Goal: Task Accomplishment & Management: Manage account settings

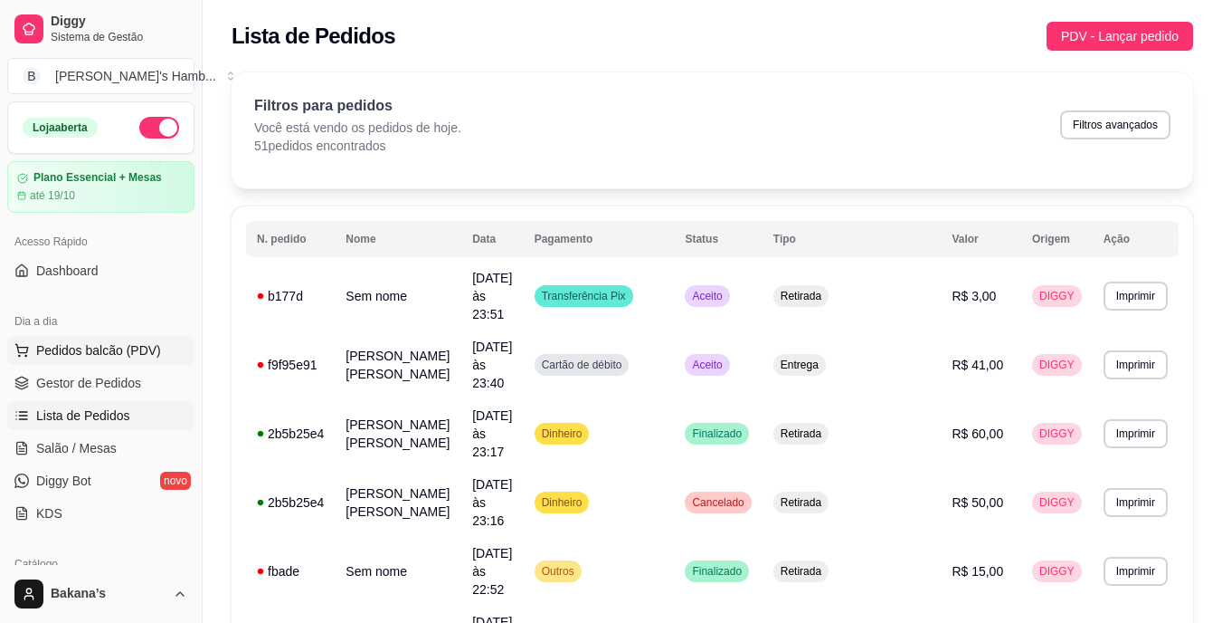
click at [147, 343] on span "Pedidos balcão (PDV)" at bounding box center [98, 350] width 125 height 18
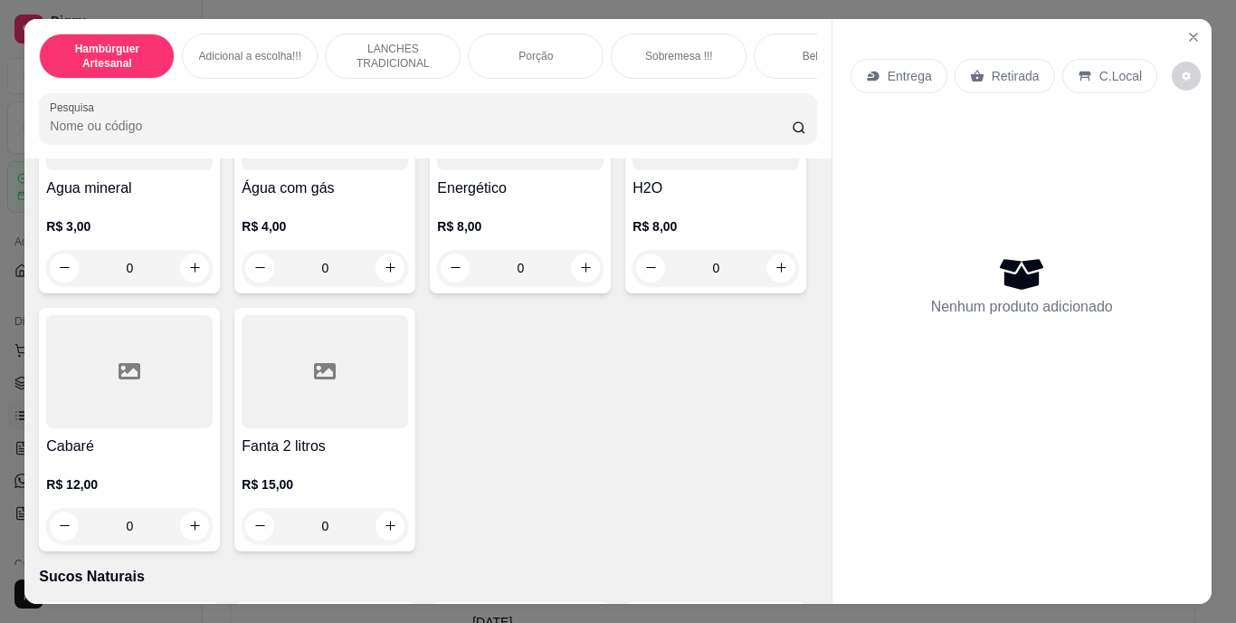
scroll to position [5067, 0]
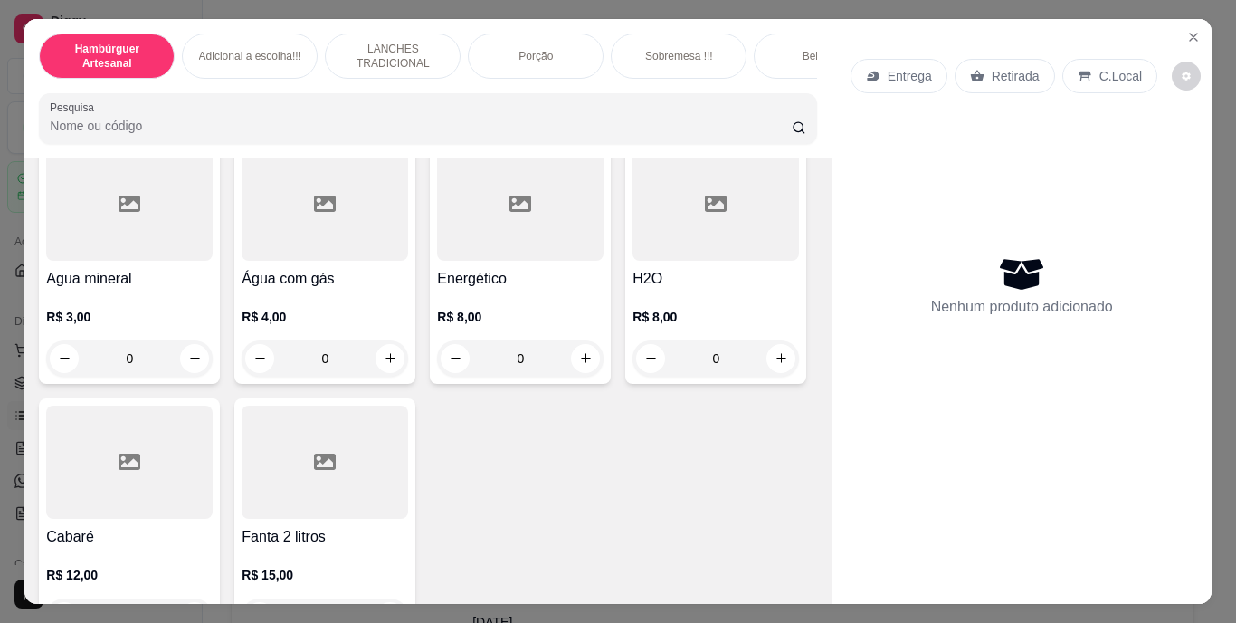
type input "1"
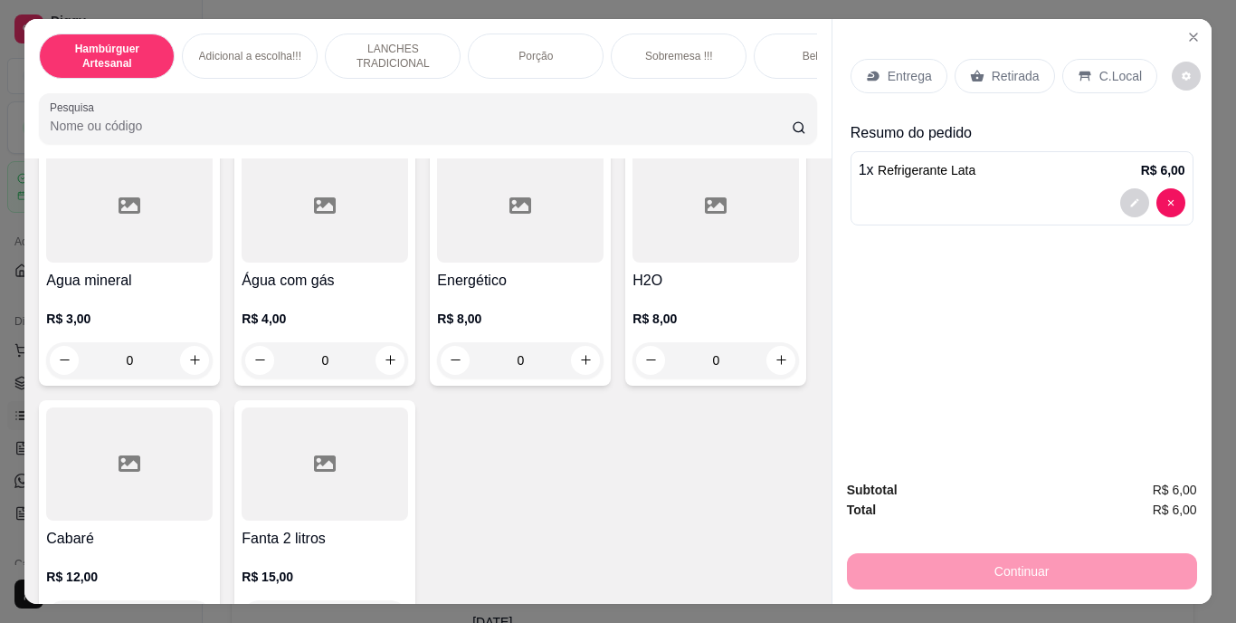
scroll to position [5068, 0]
click at [1004, 82] on div "Retirada" at bounding box center [1005, 76] width 100 height 34
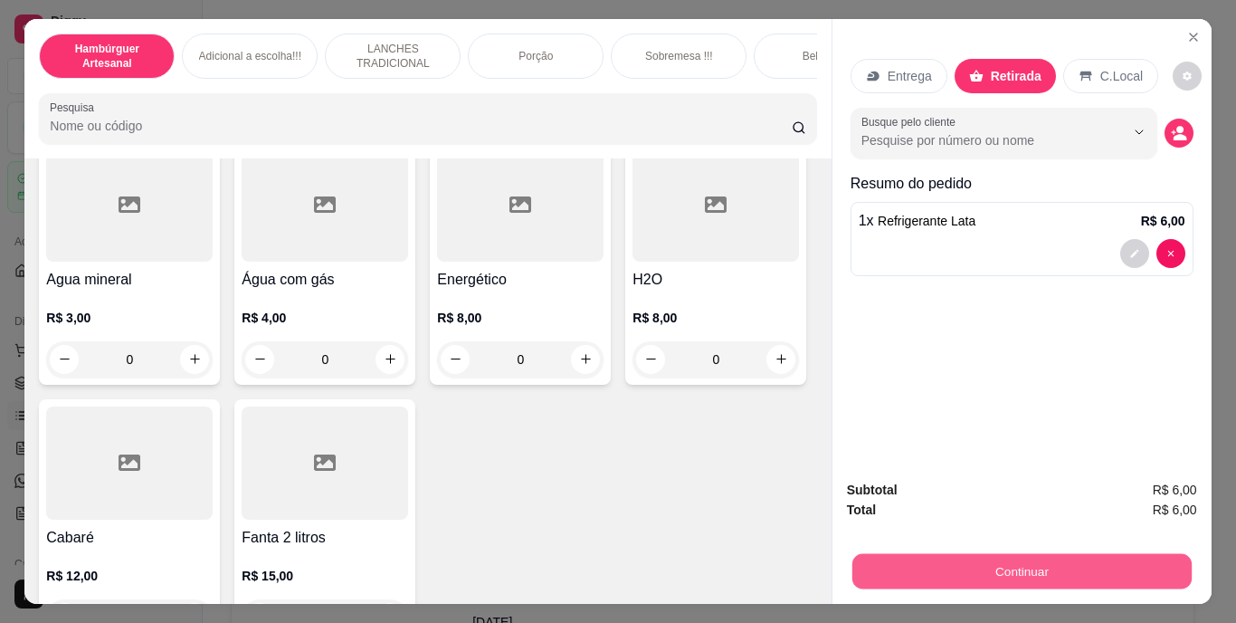
click at [937, 561] on button "Continuar" at bounding box center [1020, 571] width 339 height 35
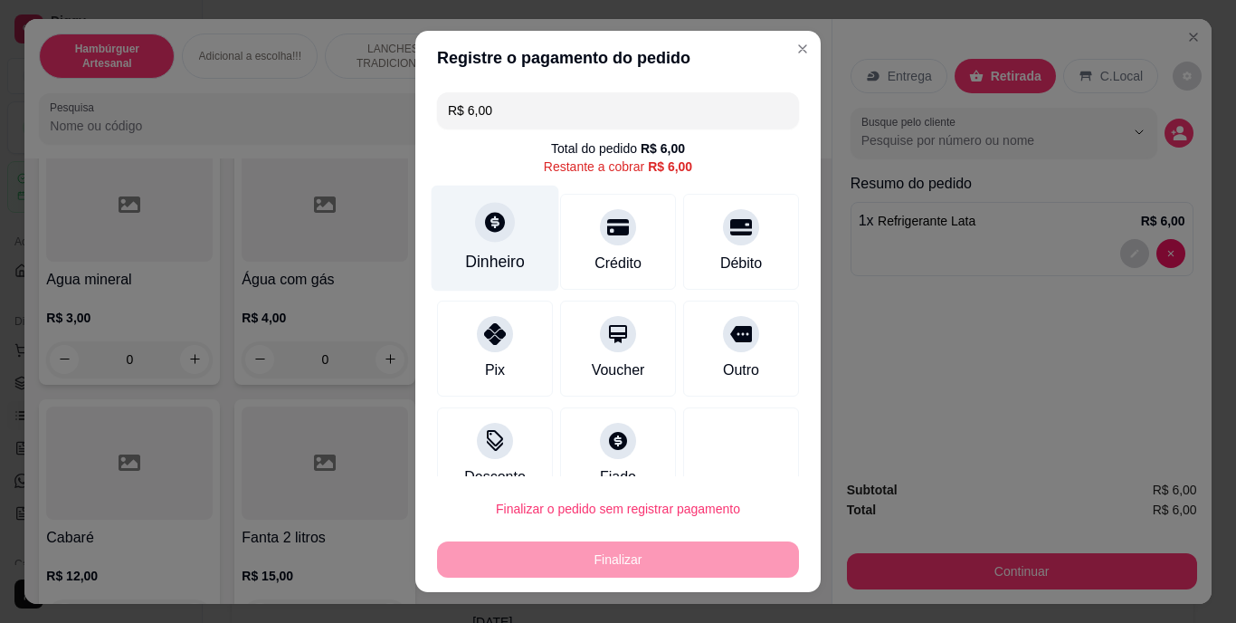
click at [492, 247] on div "Dinheiro" at bounding box center [496, 238] width 128 height 106
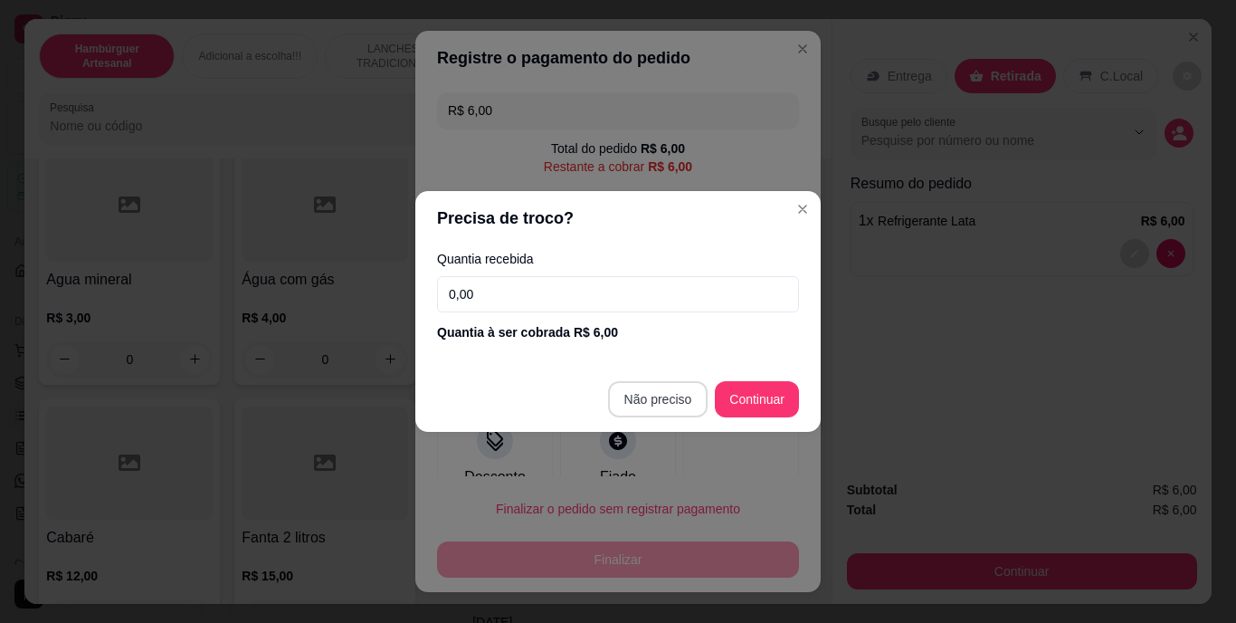
type input "R$ 0,00"
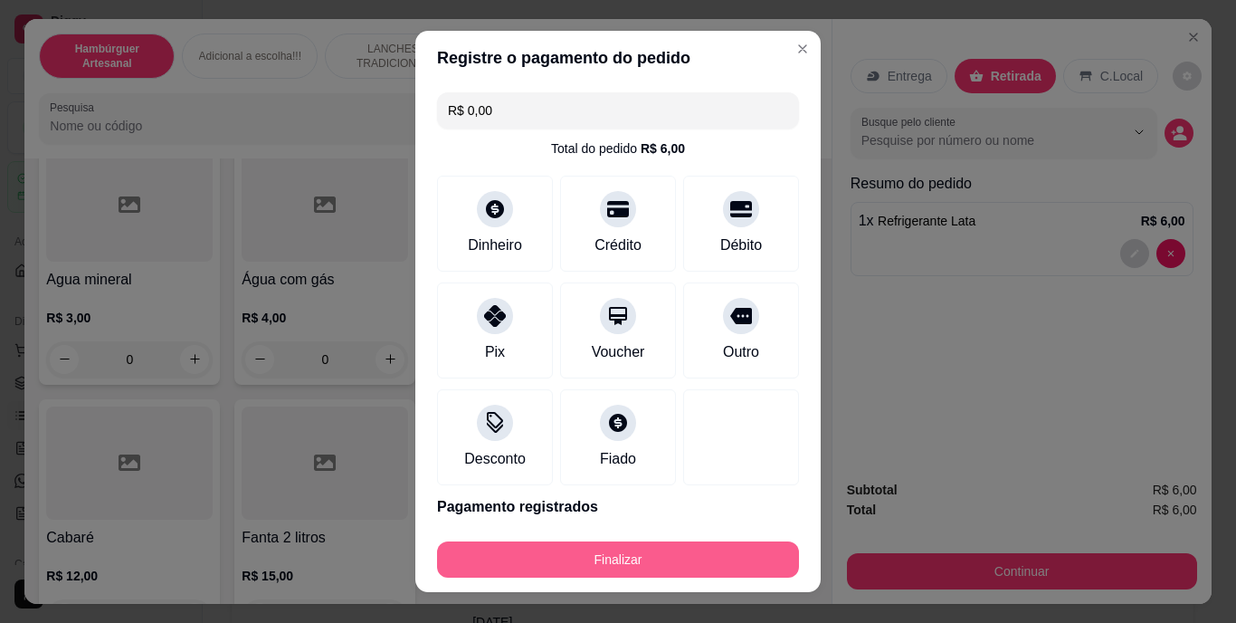
click at [671, 547] on button "Finalizar" at bounding box center [618, 559] width 362 height 36
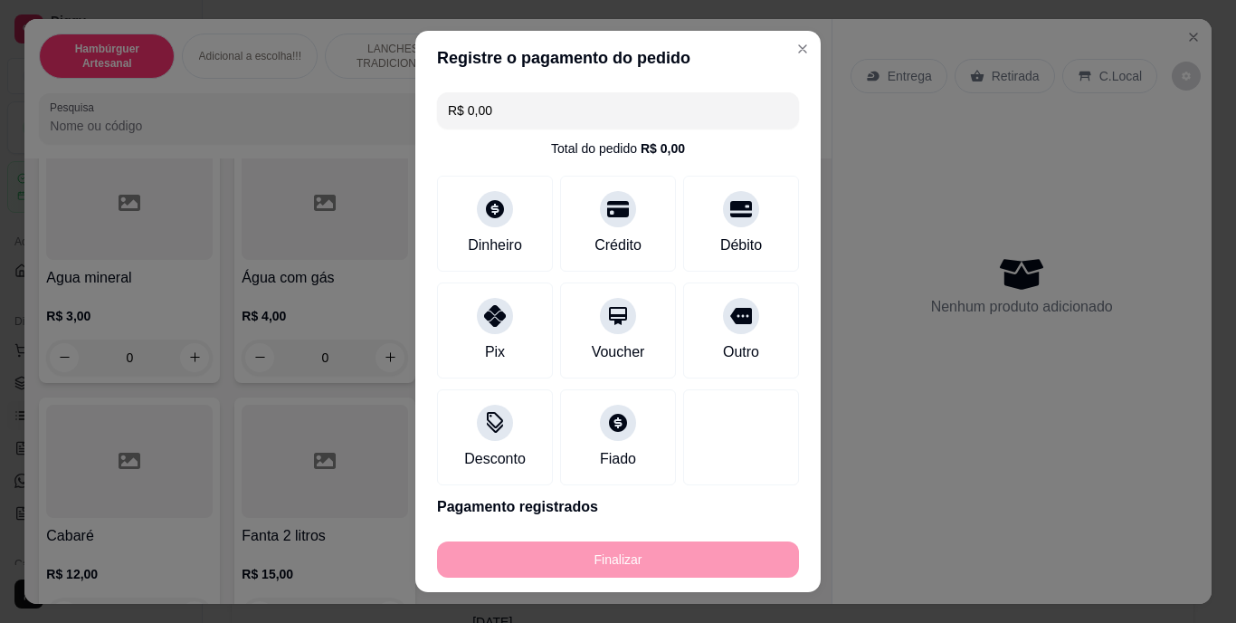
type input "0"
type input "-R$ 6,00"
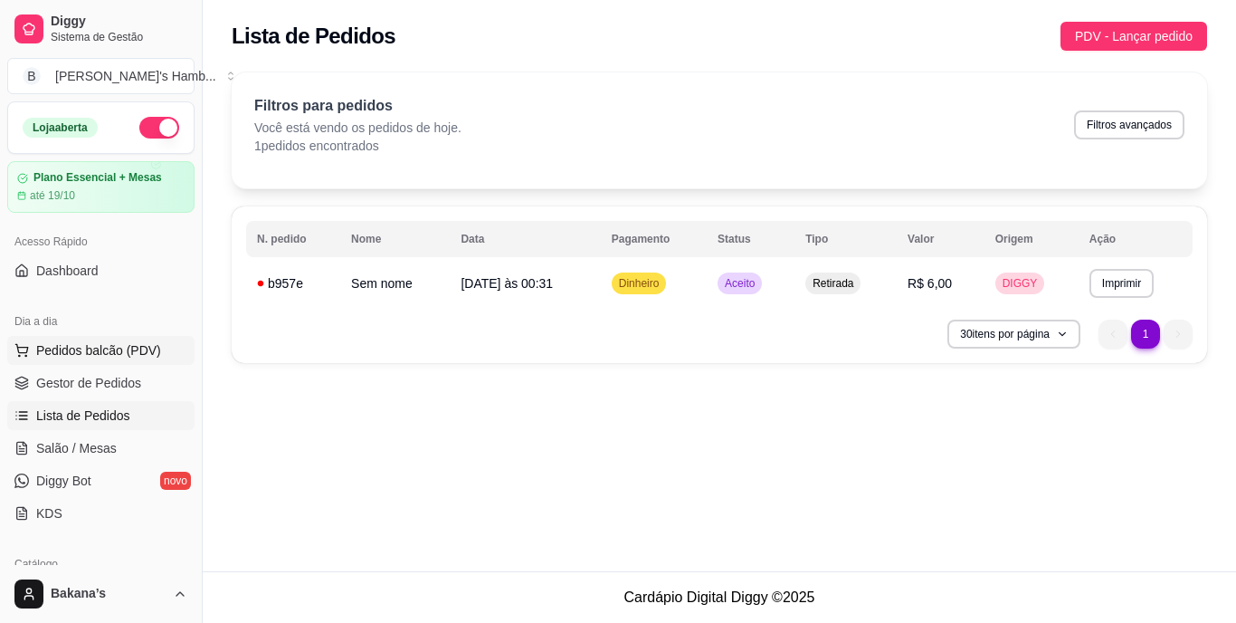
click at [81, 354] on span "Pedidos balcão (PDV)" at bounding box center [98, 350] width 125 height 18
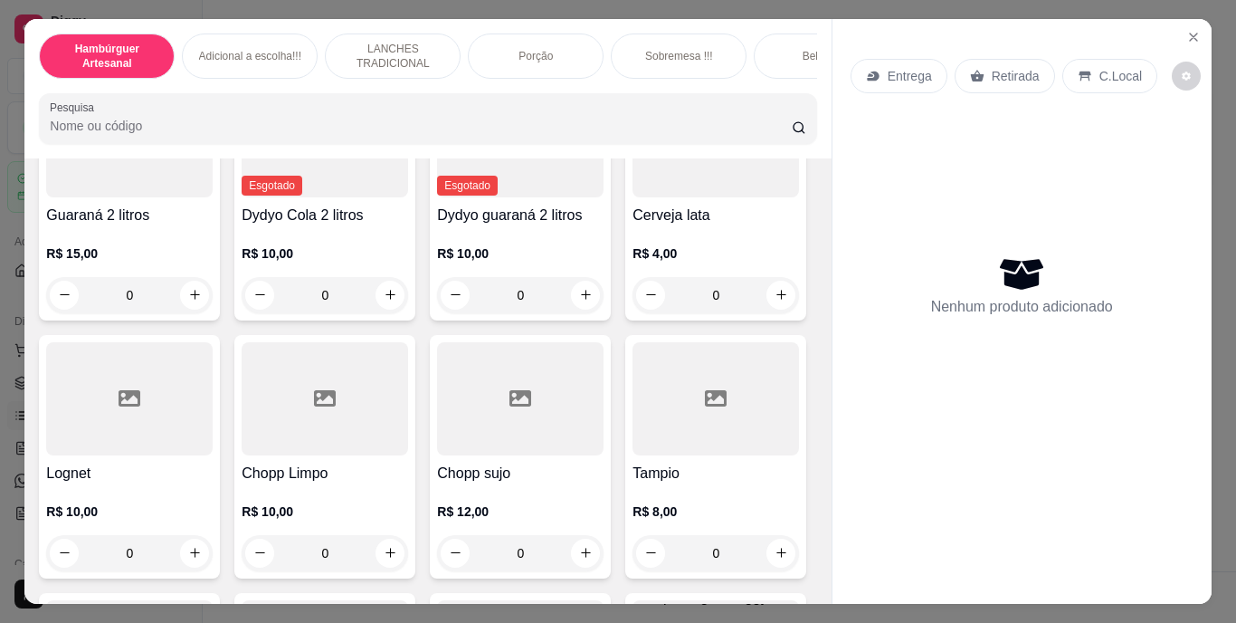
scroll to position [5158, 0]
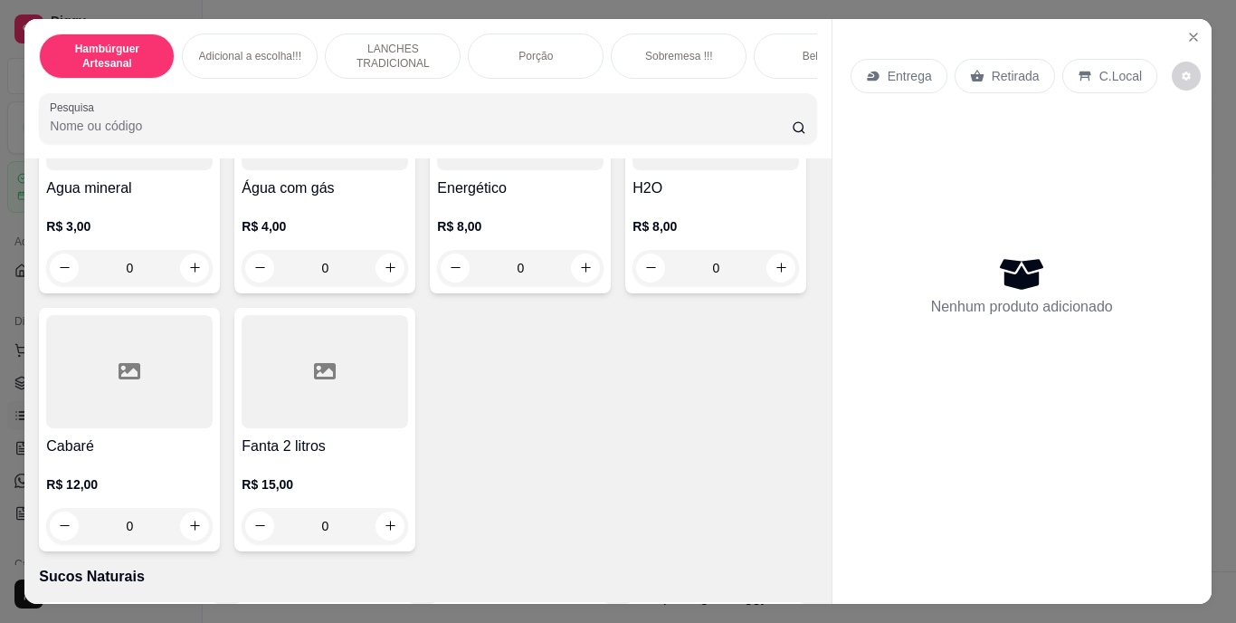
type input "1"
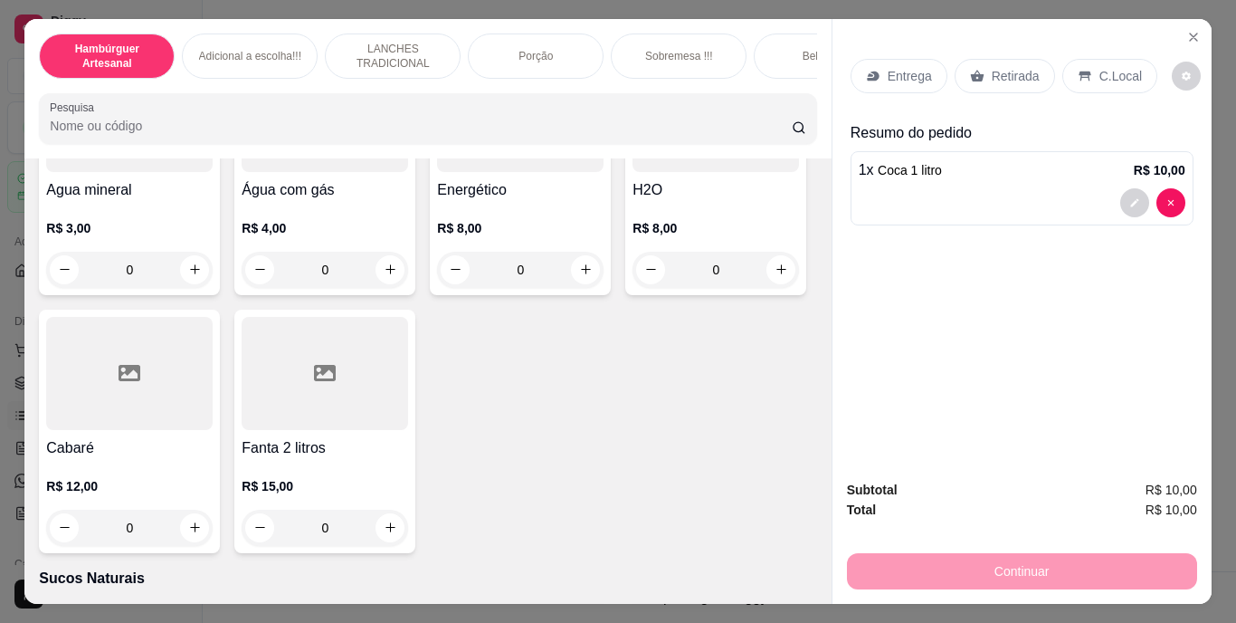
click at [1029, 72] on p "Retirada" at bounding box center [1016, 76] width 48 height 18
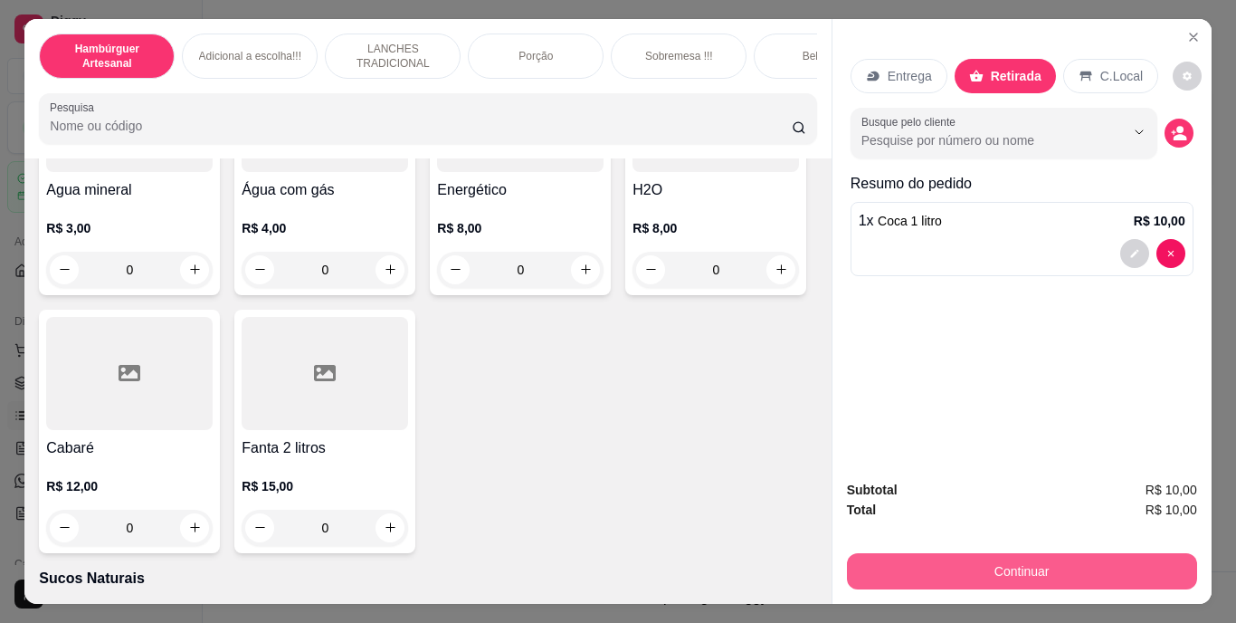
click at [988, 556] on button "Continuar" at bounding box center [1022, 571] width 350 height 36
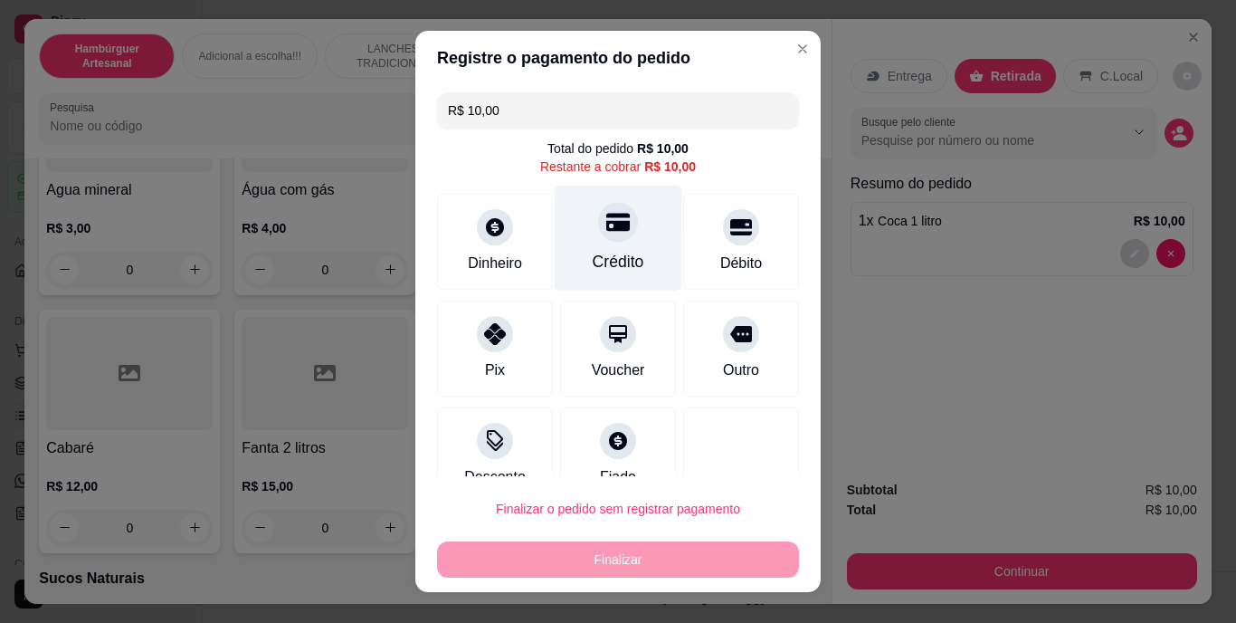
click at [606, 224] on icon at bounding box center [618, 223] width 24 height 18
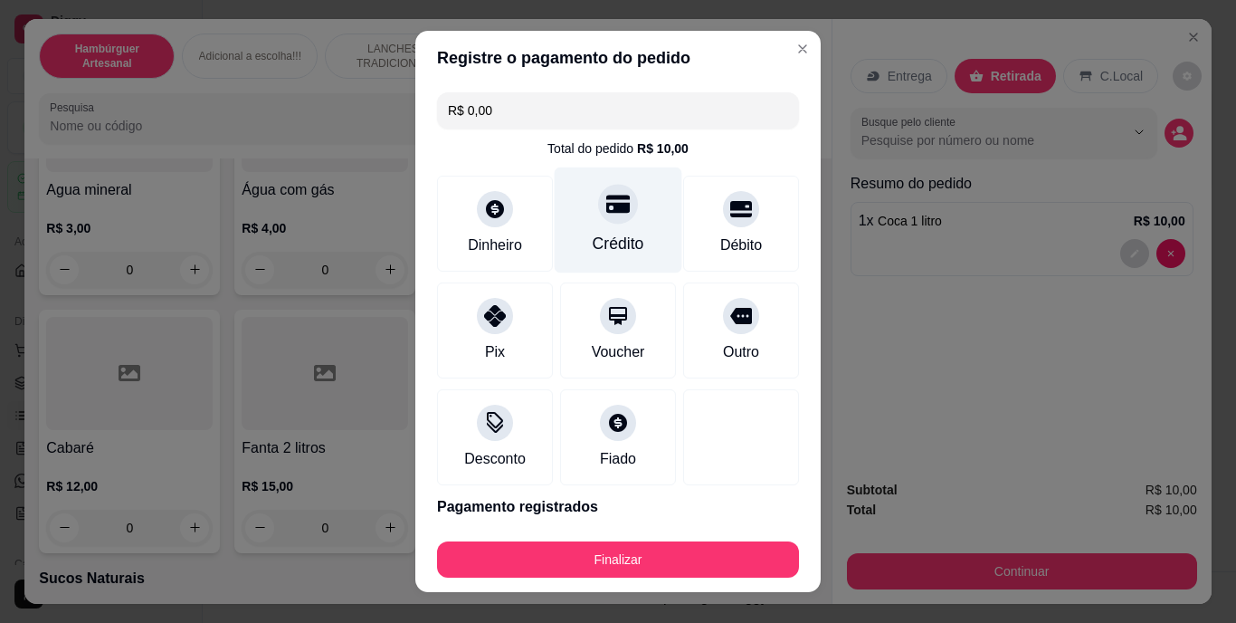
type input "R$ 0,00"
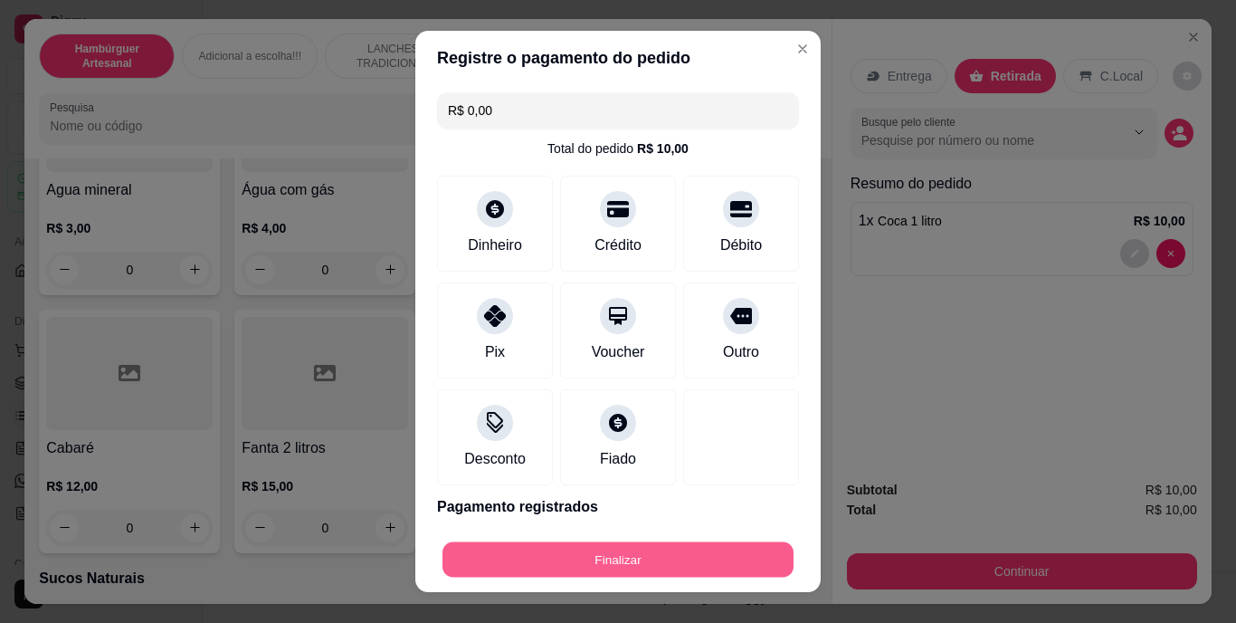
click at [580, 559] on button "Finalizar" at bounding box center [617, 558] width 351 height 35
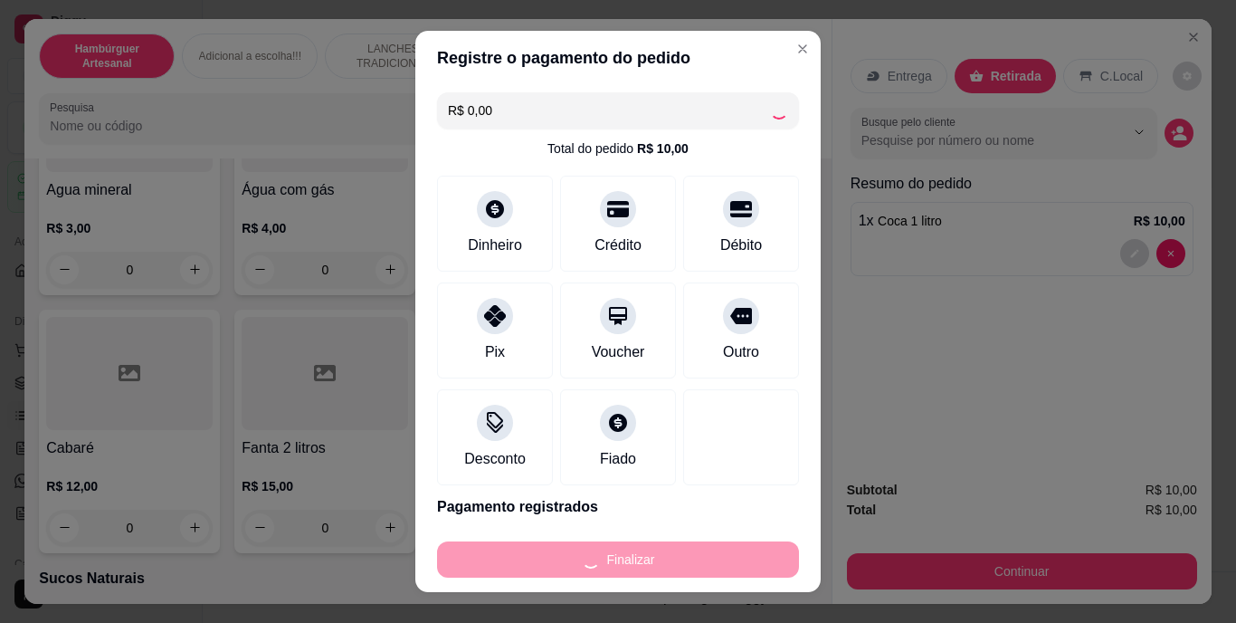
type input "0"
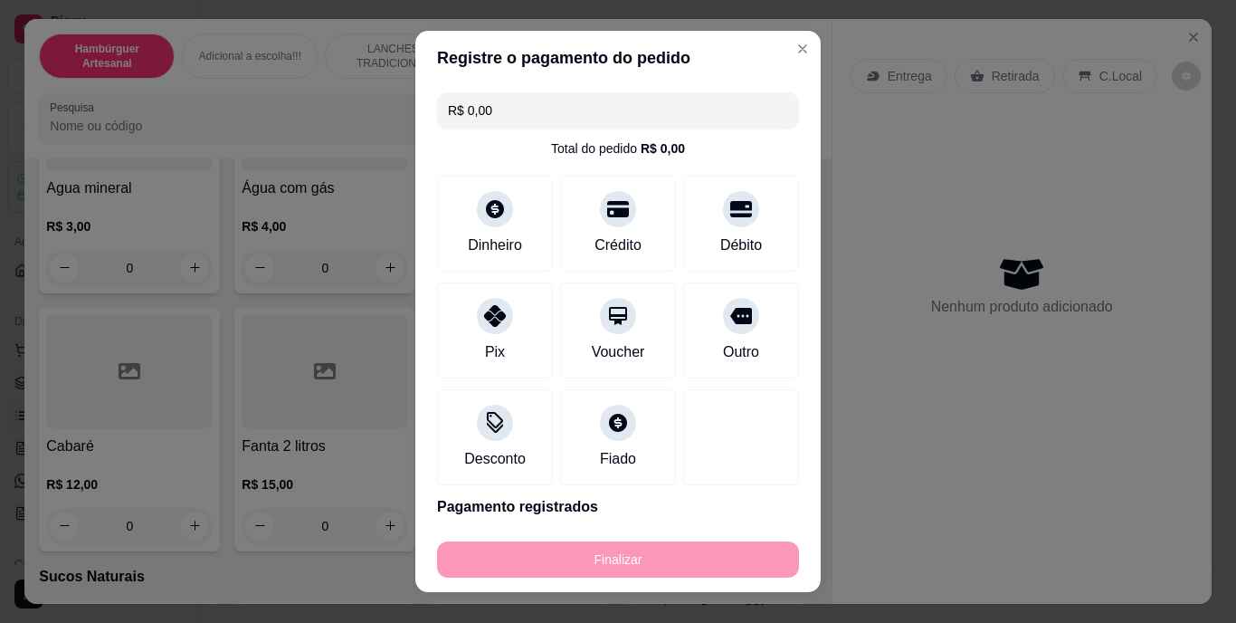
type input "-R$ 10,00"
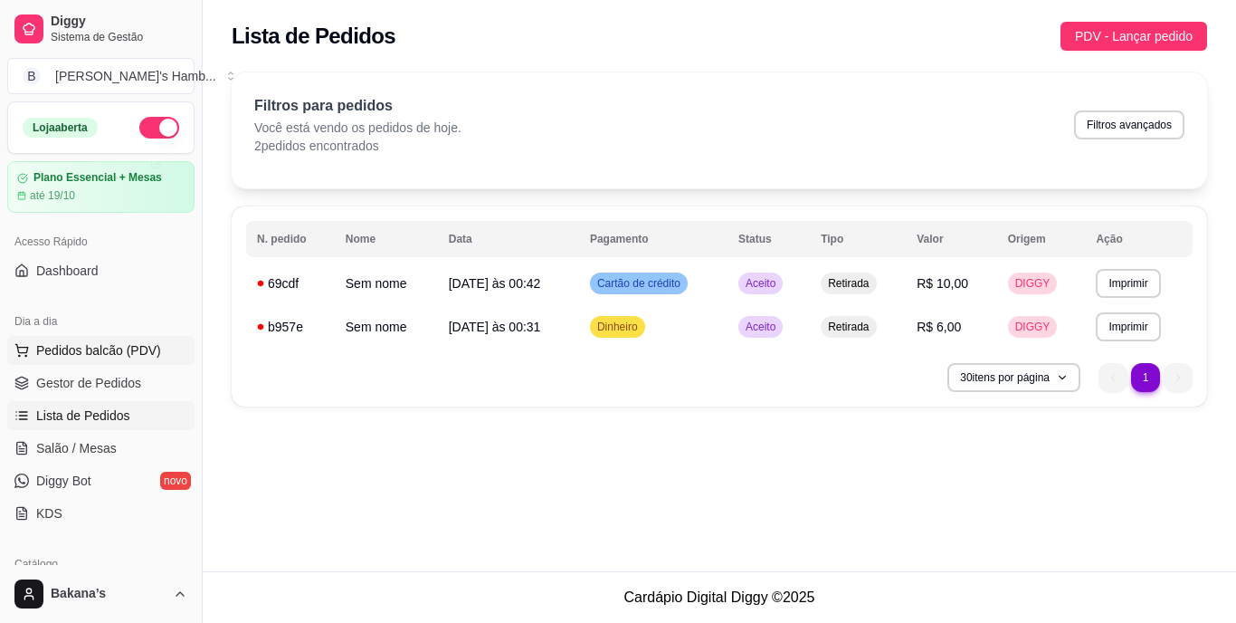
click at [48, 346] on span "Pedidos balcão (PDV)" at bounding box center [98, 350] width 125 height 18
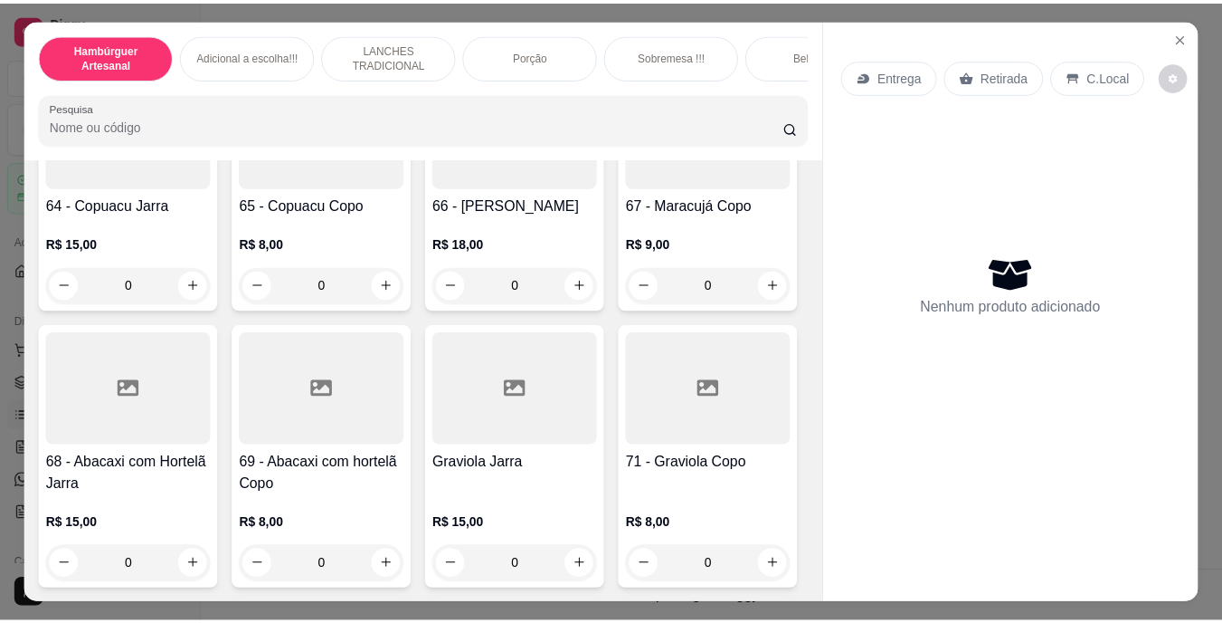
scroll to position [6515, 0]
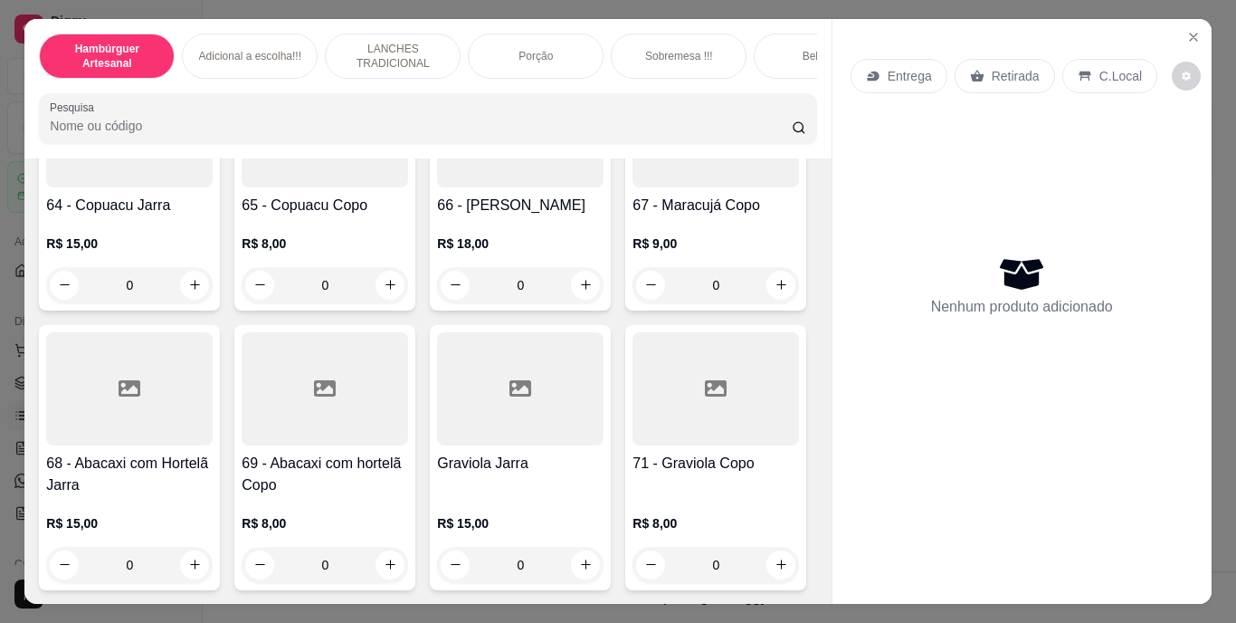
type input "1"
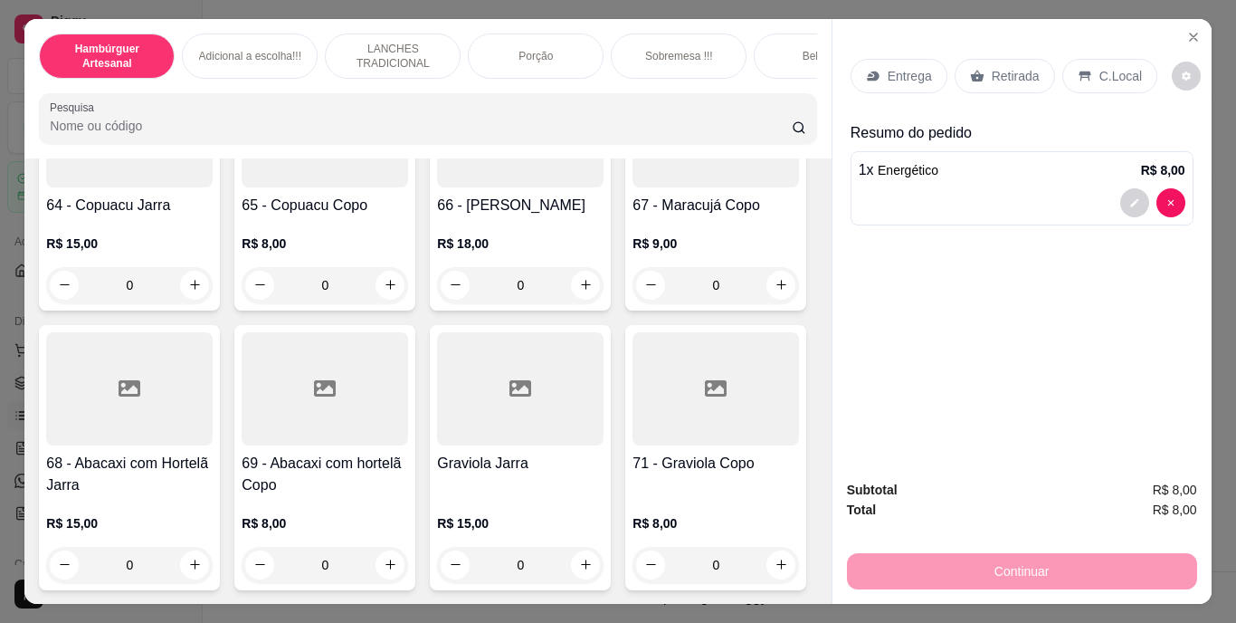
click at [1008, 68] on p "Retirada" at bounding box center [1016, 76] width 48 height 18
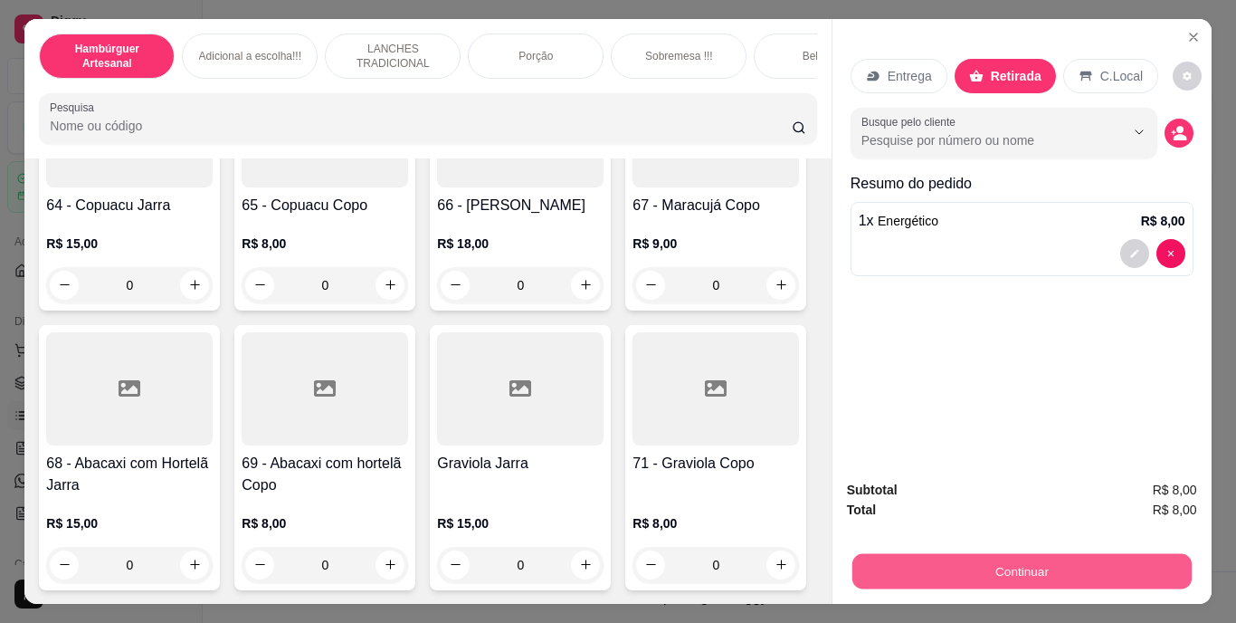
click at [1005, 554] on button "Continuar" at bounding box center [1020, 571] width 339 height 35
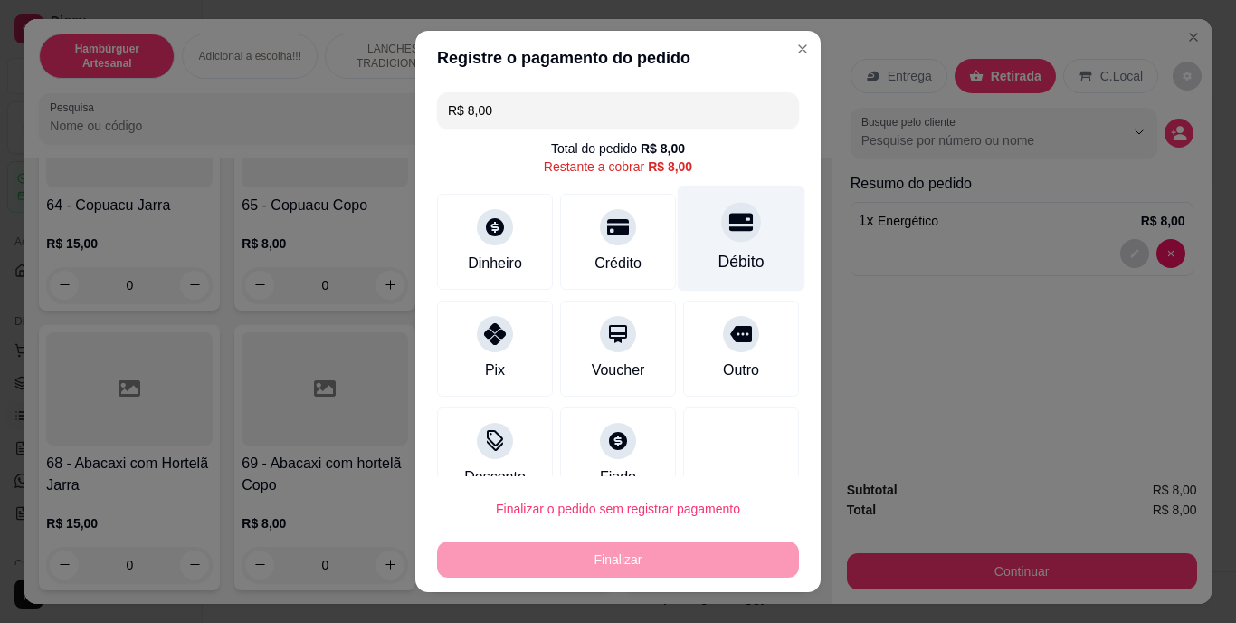
click at [718, 251] on div "Débito" at bounding box center [741, 263] width 46 height 24
type input "R$ 0,00"
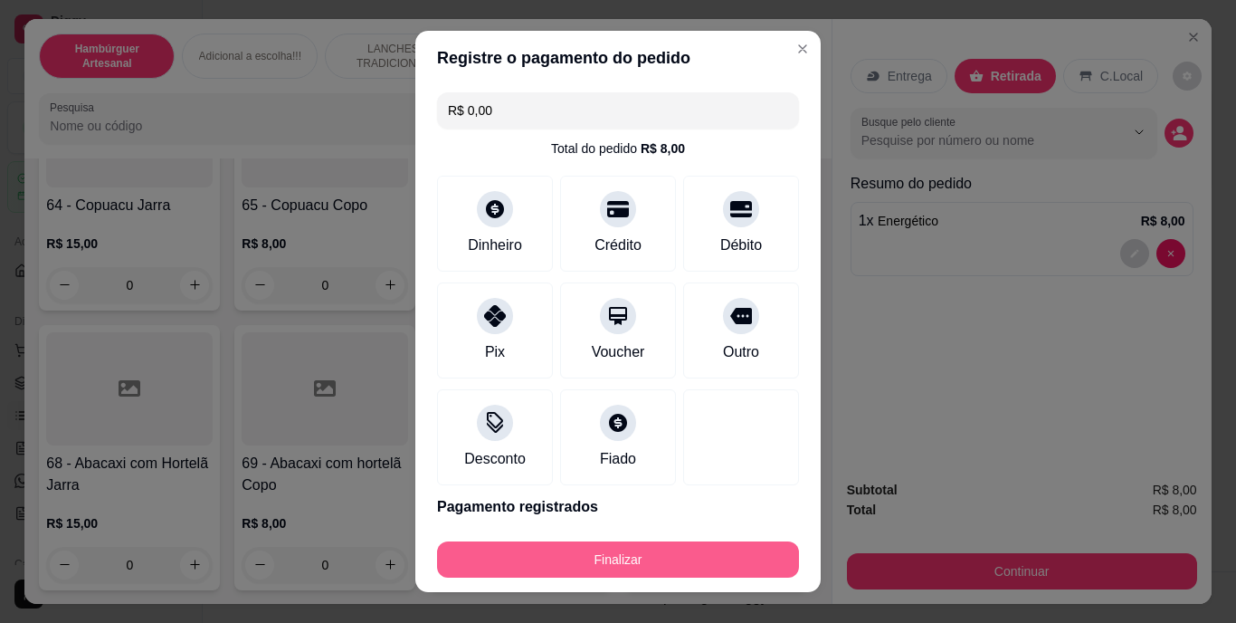
click at [585, 569] on button "Finalizar" at bounding box center [618, 559] width 362 height 36
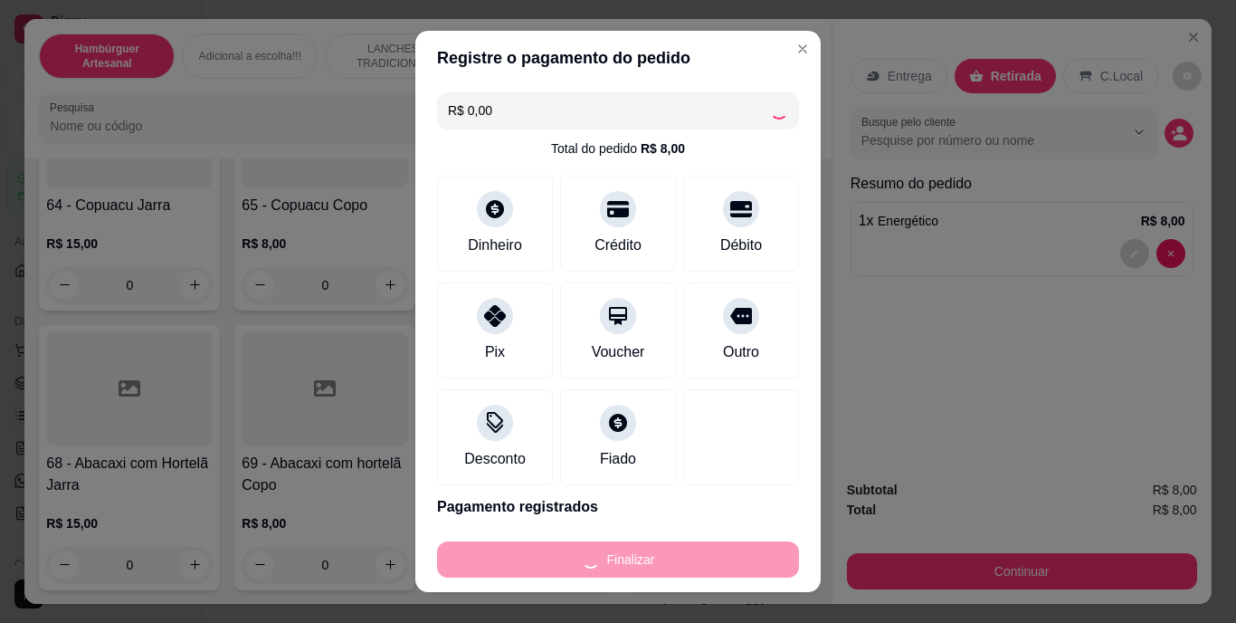
type input "0"
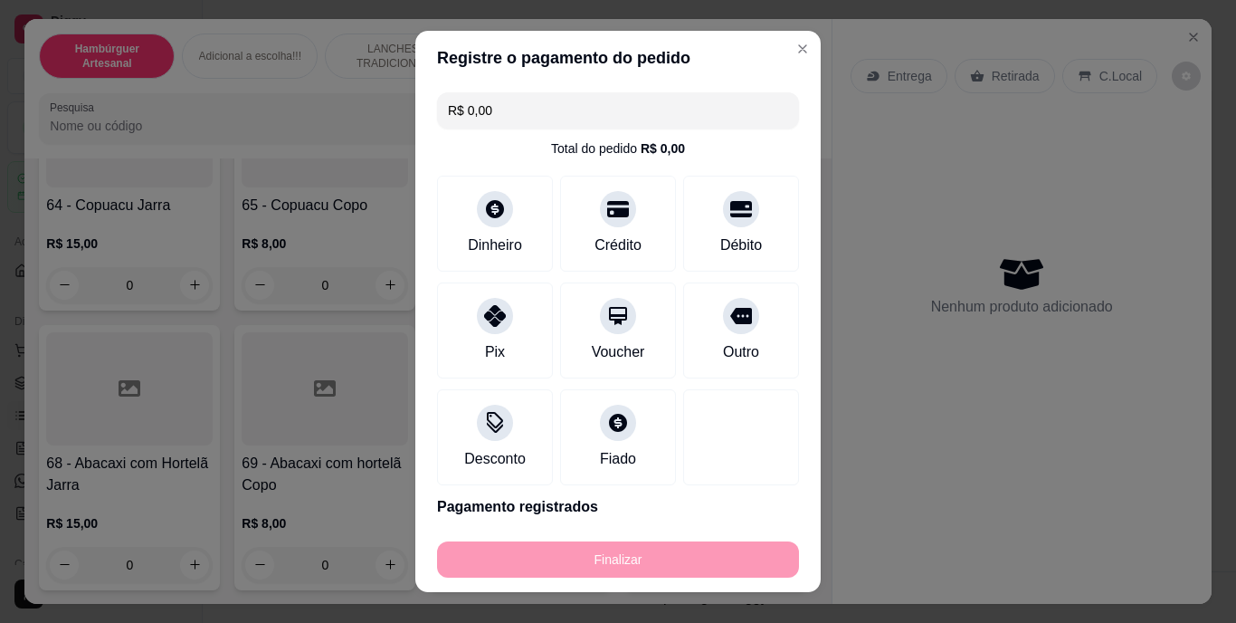
type input "-R$ 8,00"
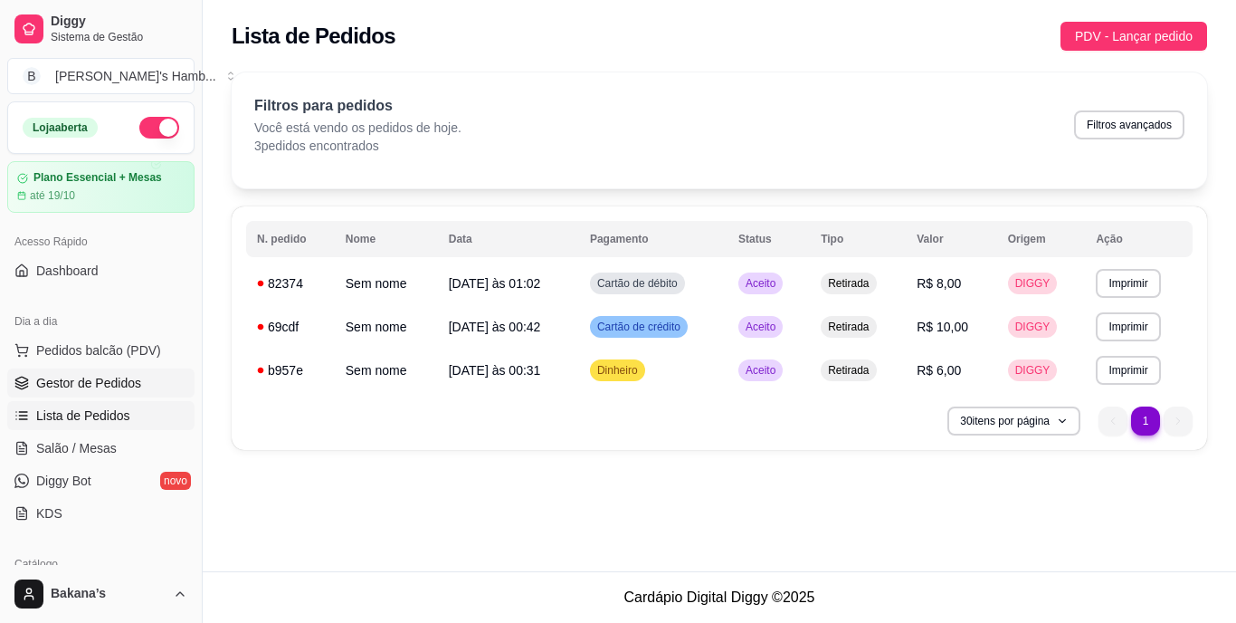
click at [128, 376] on span "Gestor de Pedidos" at bounding box center [88, 383] width 105 height 18
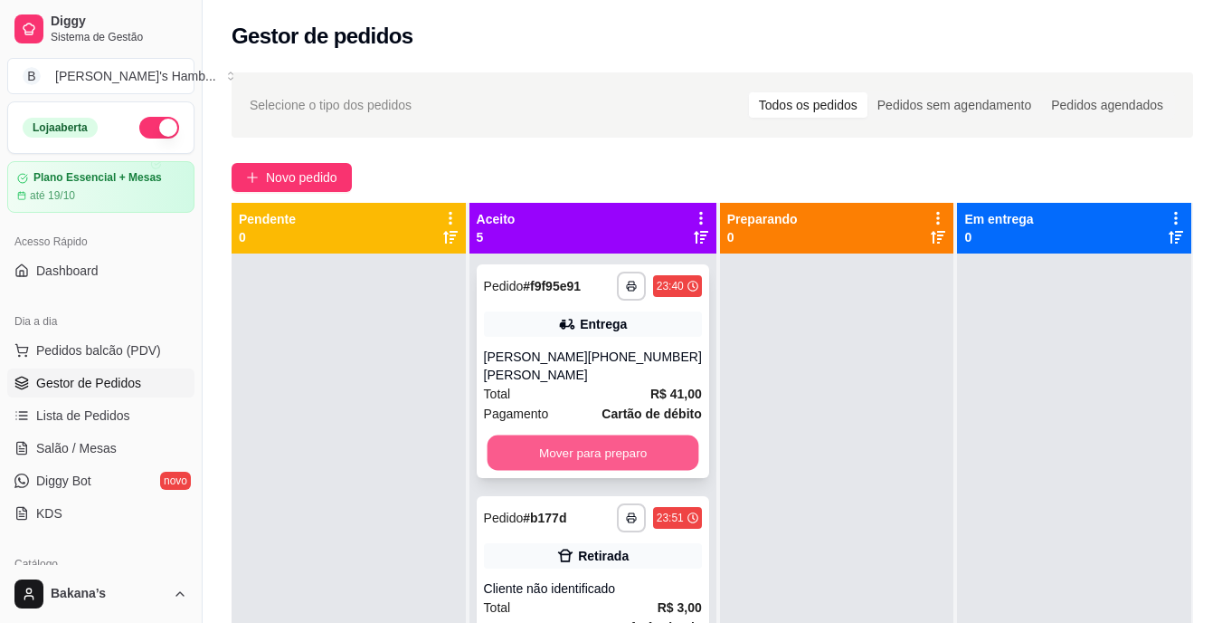
click at [543, 441] on button "Mover para preparo" at bounding box center [593, 452] width 212 height 35
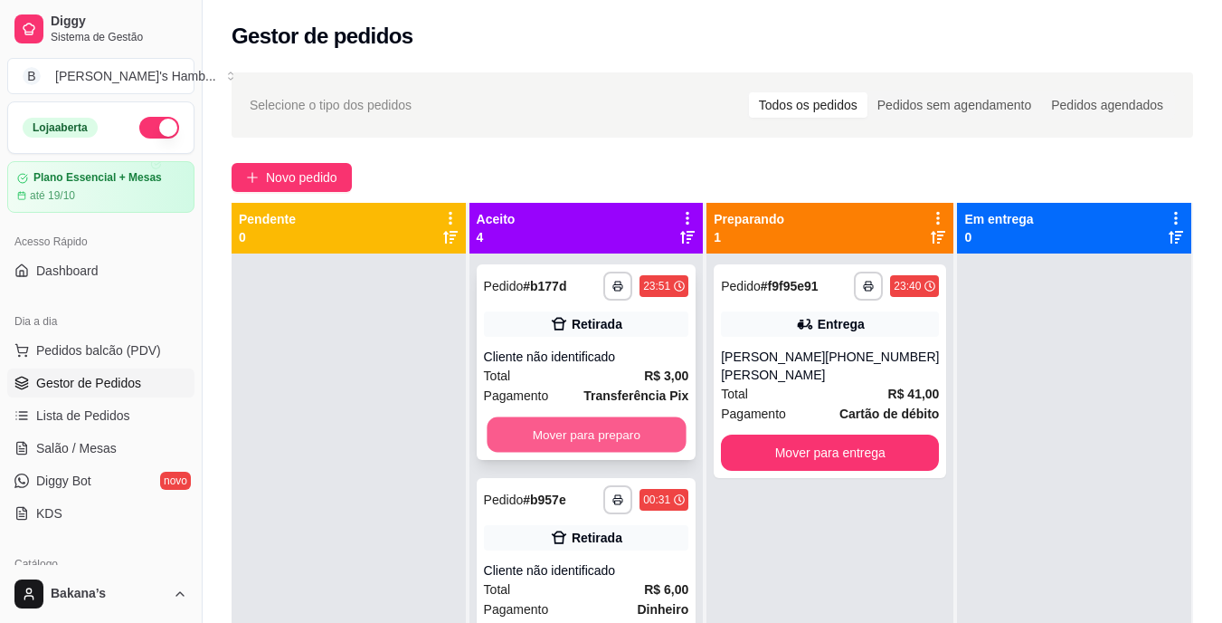
click at [572, 437] on button "Mover para preparo" at bounding box center [586, 434] width 199 height 35
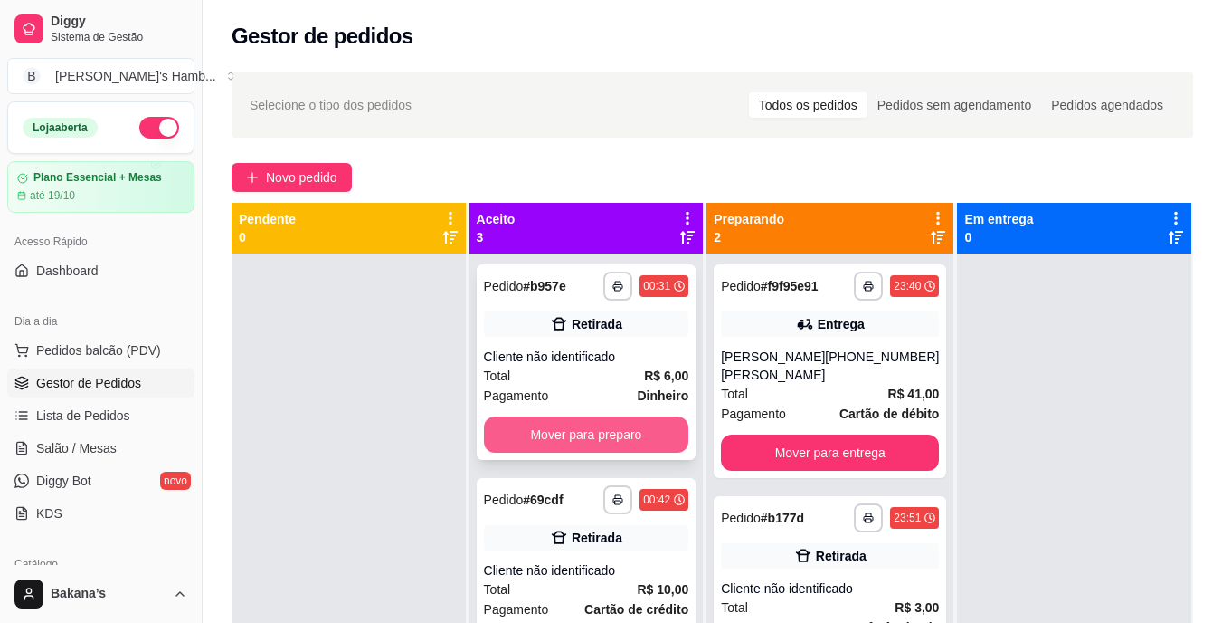
click at [581, 428] on button "Mover para preparo" at bounding box center [586, 434] width 205 height 36
click at [582, 427] on button "Mover para preparo" at bounding box center [586, 434] width 199 height 35
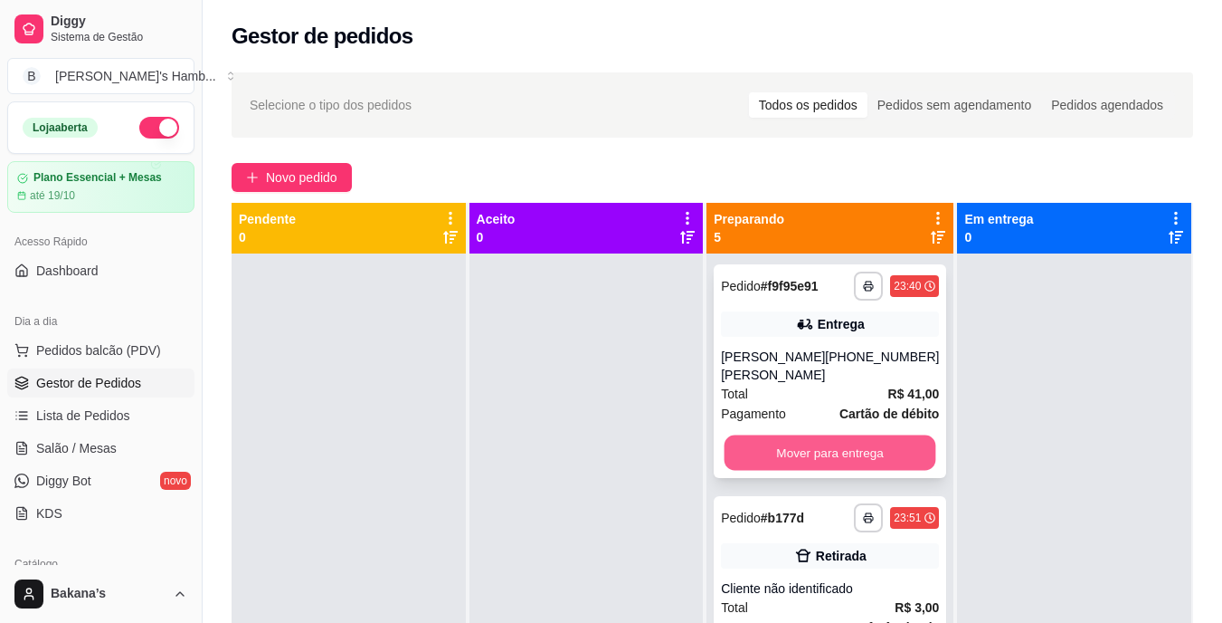
click at [791, 446] on button "Mover para entrega" at bounding box center [831, 452] width 212 height 35
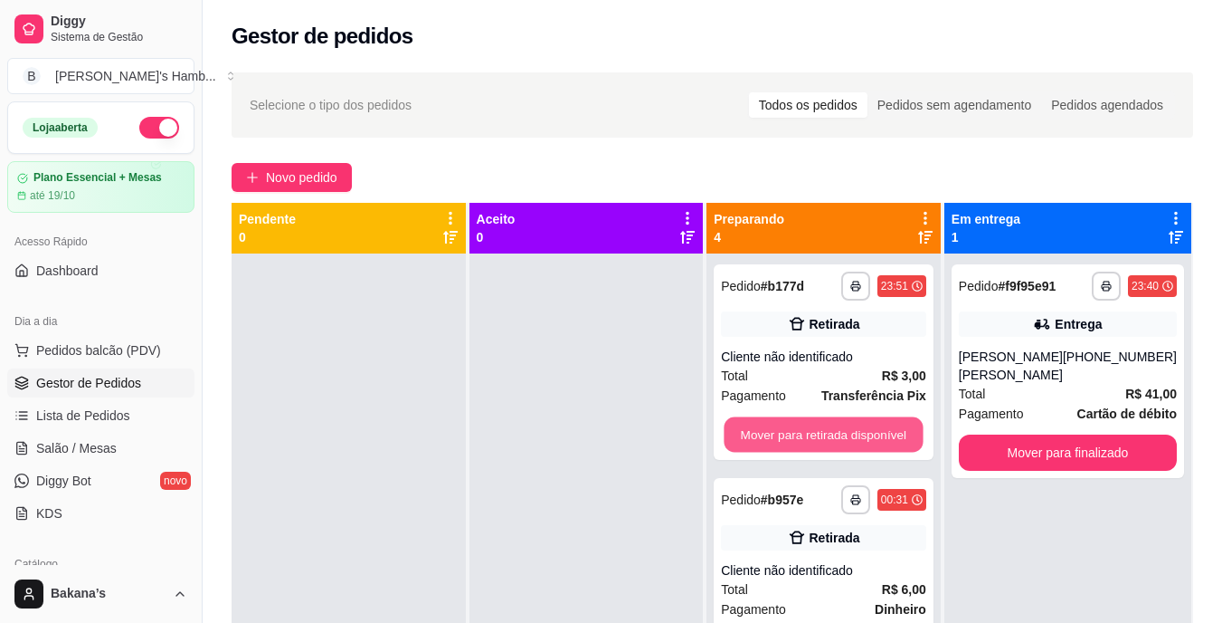
click at [829, 448] on button "Mover para retirada disponível" at bounding box center [824, 434] width 199 height 35
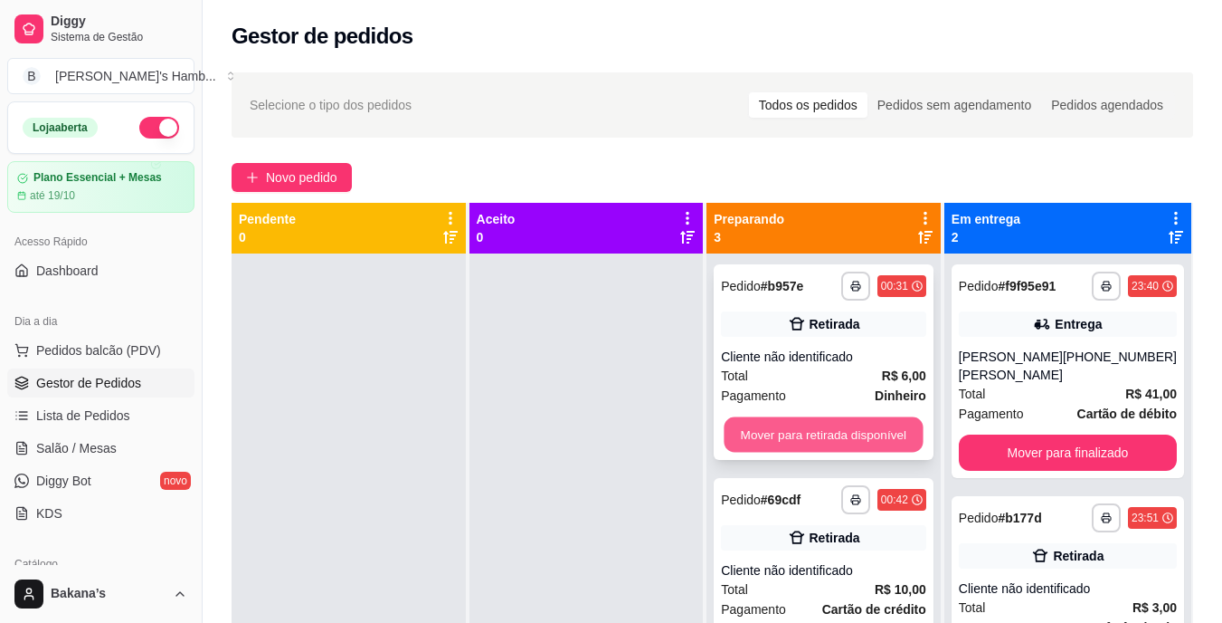
click at [839, 430] on button "Mover para retirada disponível" at bounding box center [824, 434] width 199 height 35
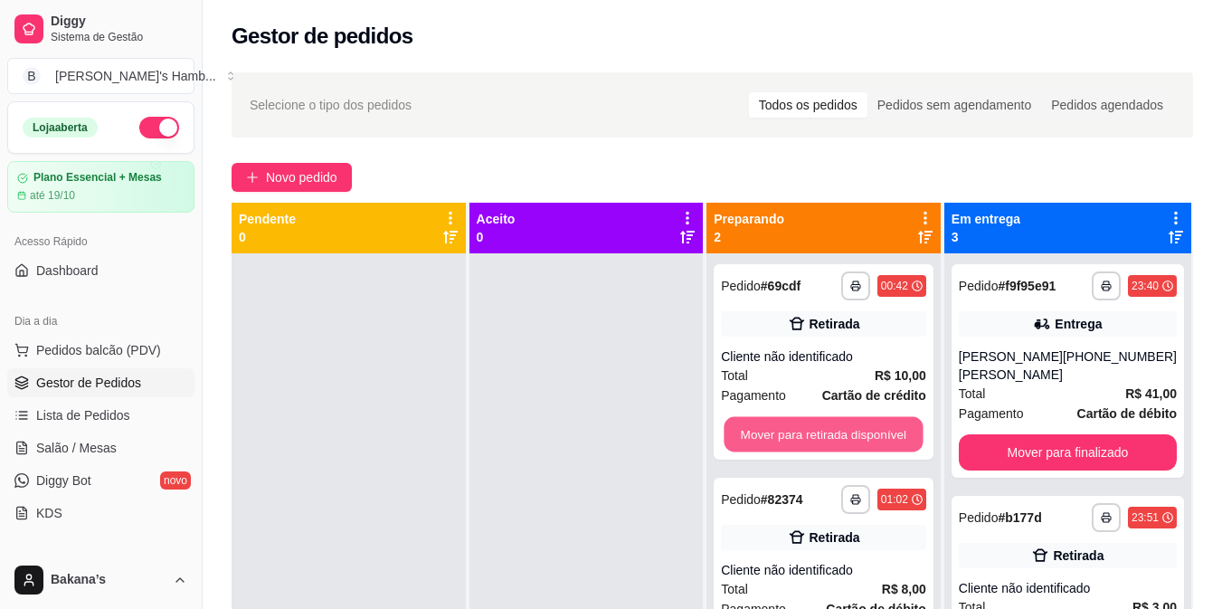
click at [840, 430] on button "Mover para retirada disponível" at bounding box center [824, 434] width 199 height 35
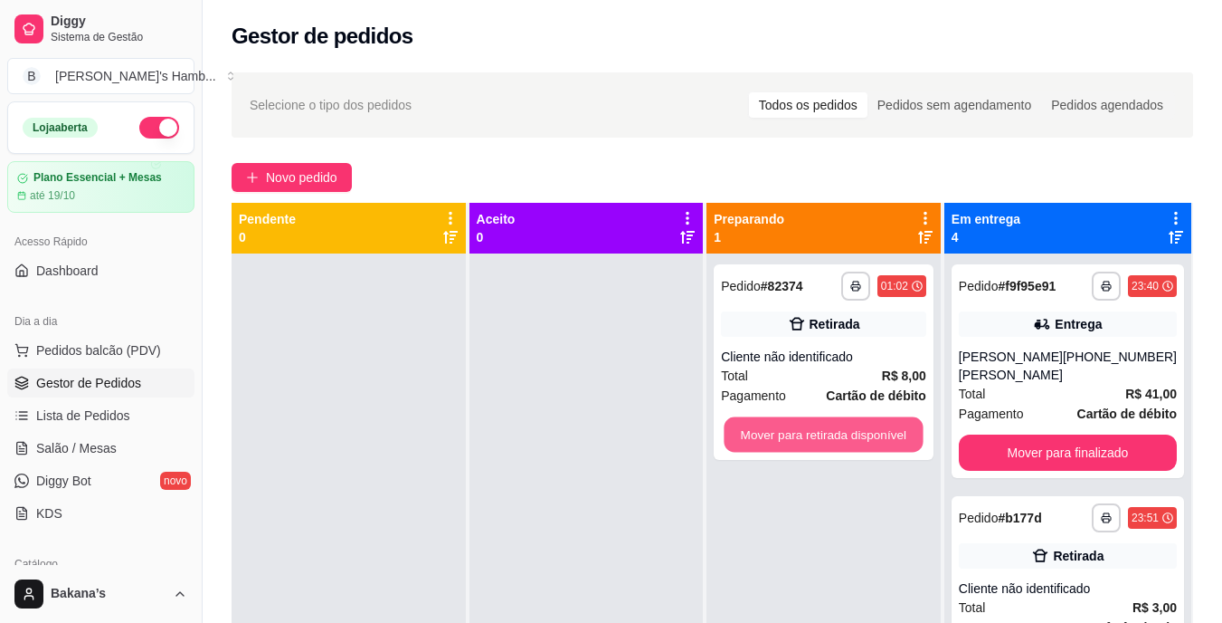
click at [840, 429] on button "Mover para retirada disponível" at bounding box center [824, 434] width 199 height 35
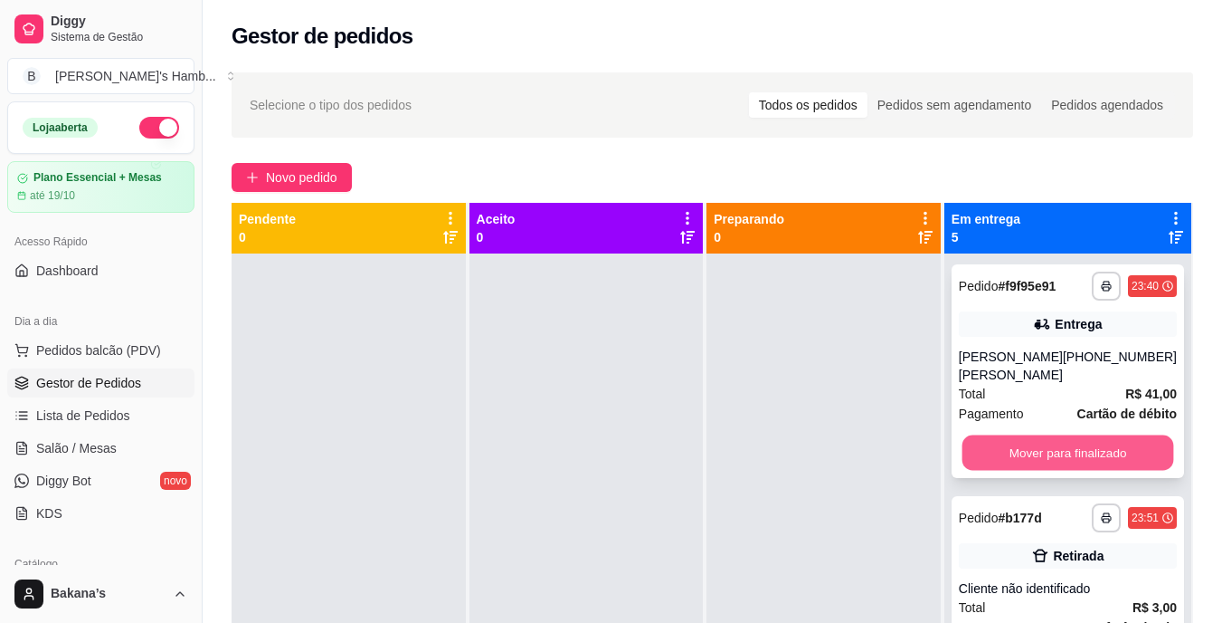
click at [1136, 449] on button "Mover para finalizado" at bounding box center [1068, 452] width 212 height 35
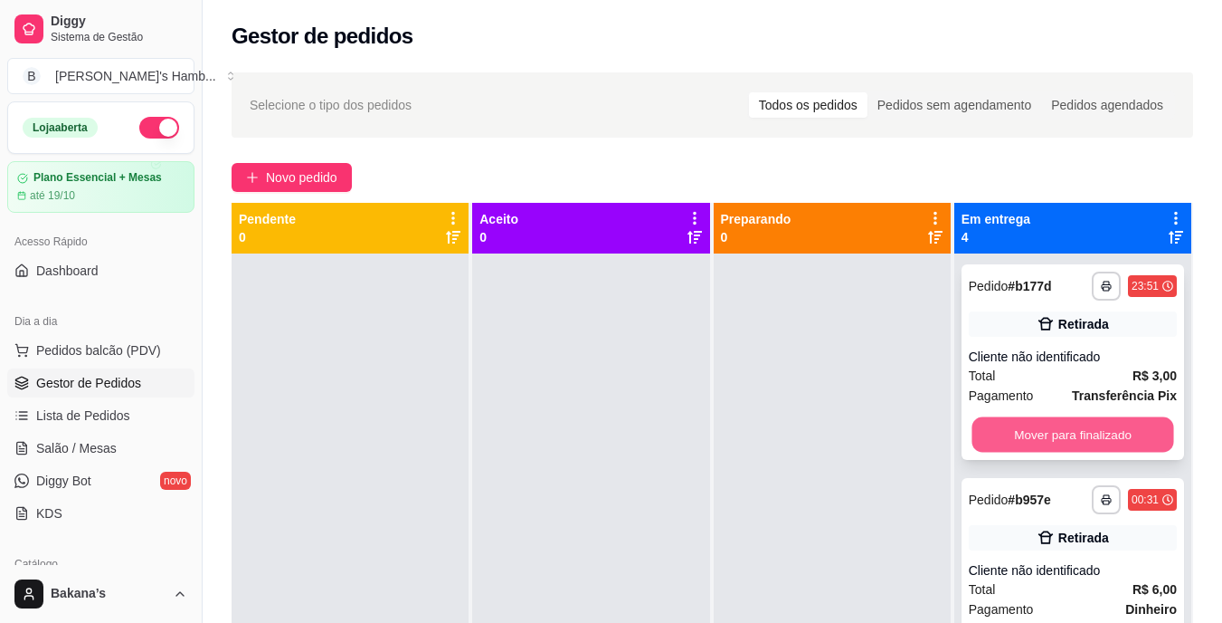
click at [1126, 449] on button "Mover para finalizado" at bounding box center [1073, 434] width 202 height 35
click at [1103, 435] on button "Mover para finalizado" at bounding box center [1073, 434] width 208 height 36
click at [1101, 433] on button "Mover para finalizado" at bounding box center [1073, 434] width 208 height 36
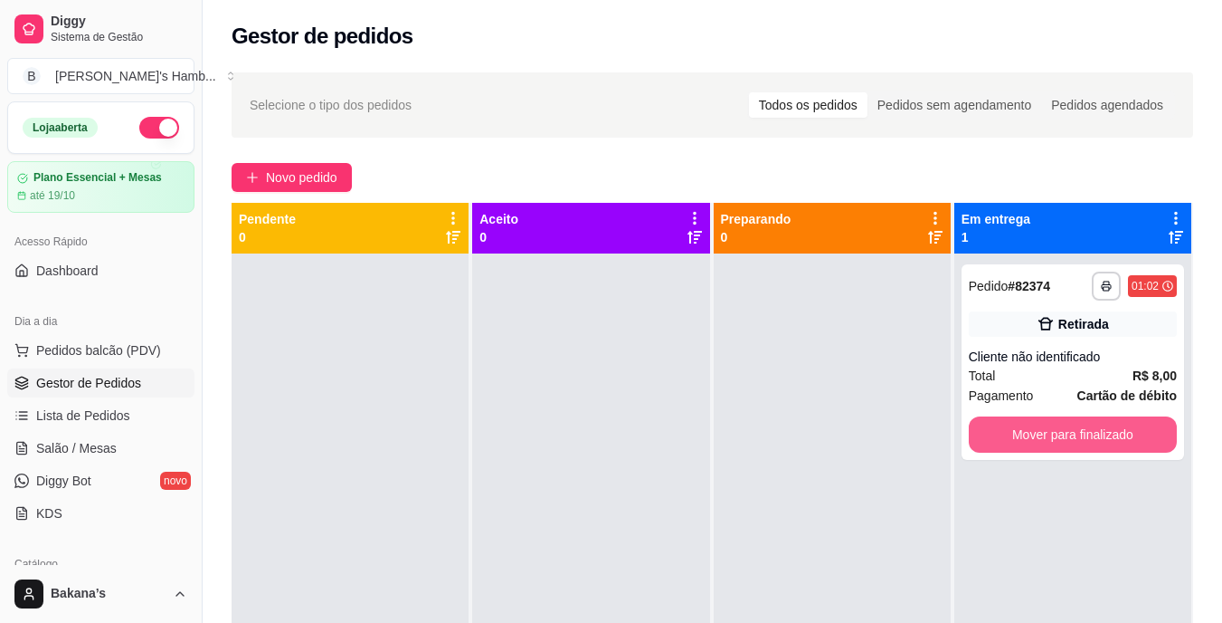
click at [1101, 433] on button "Mover para finalizado" at bounding box center [1073, 434] width 208 height 36
